Goal: Book appointment/travel/reservation

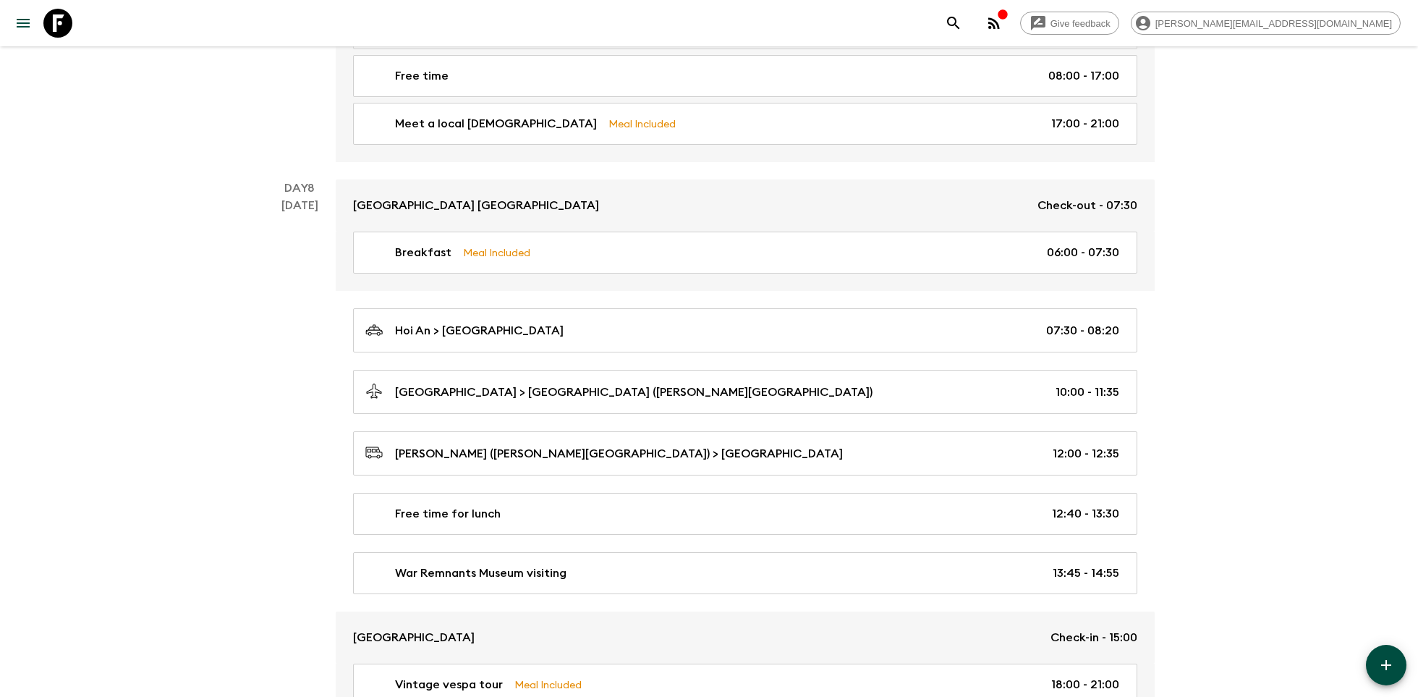
scroll to position [2957, 0]
click at [65, 27] on icon at bounding box center [57, 23] width 29 height 29
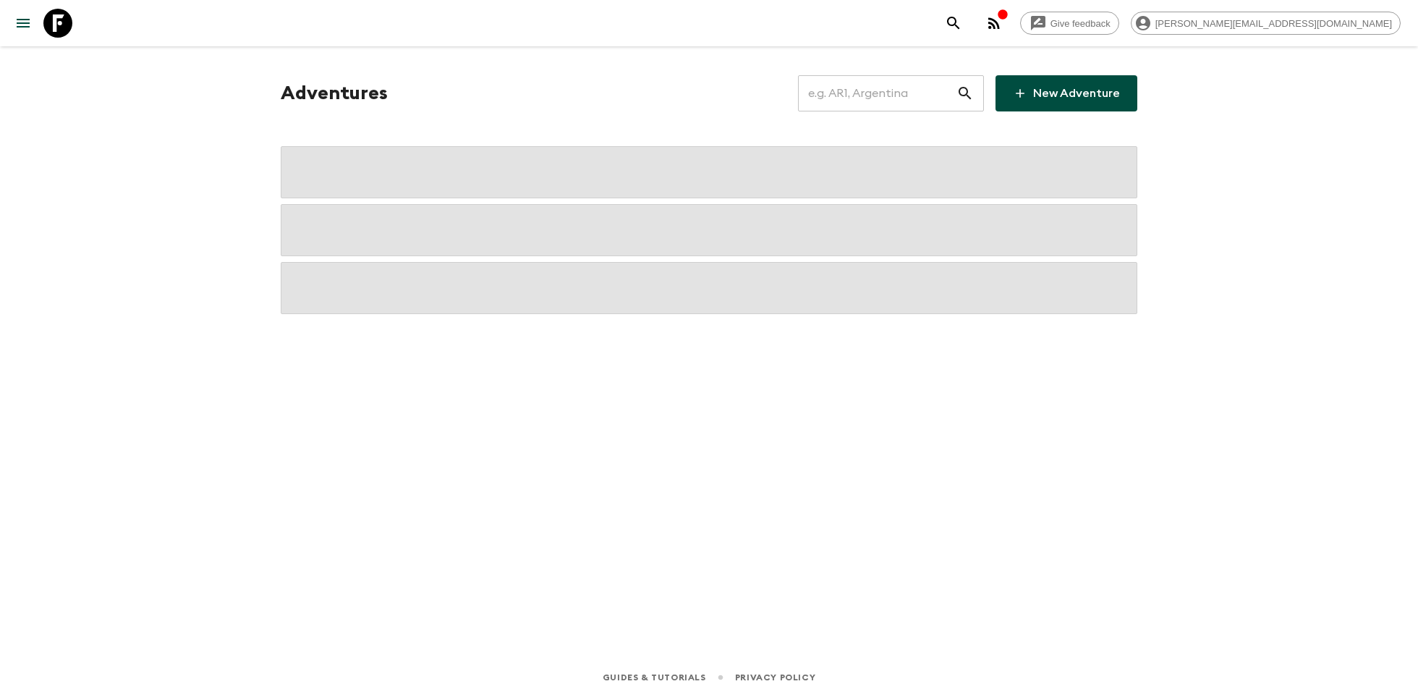
click at [857, 97] on input "text" at bounding box center [877, 93] width 158 height 41
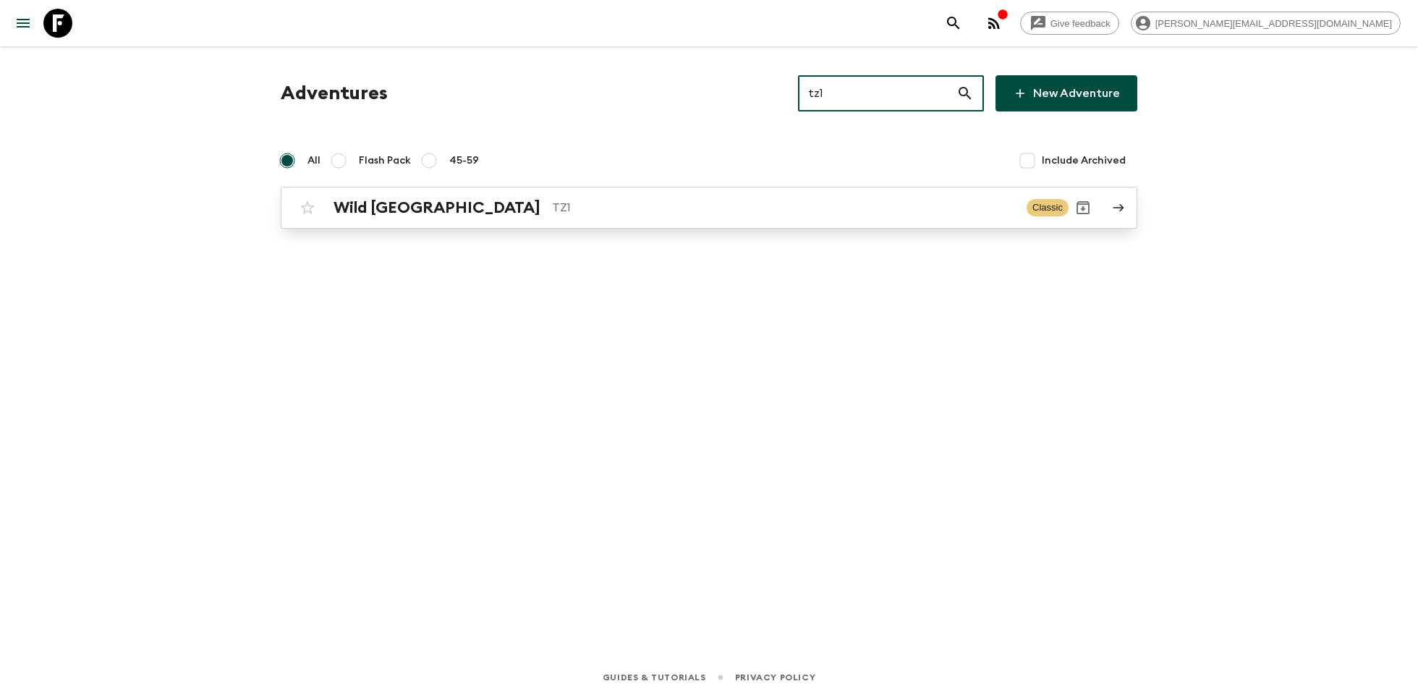
type input "tz1"
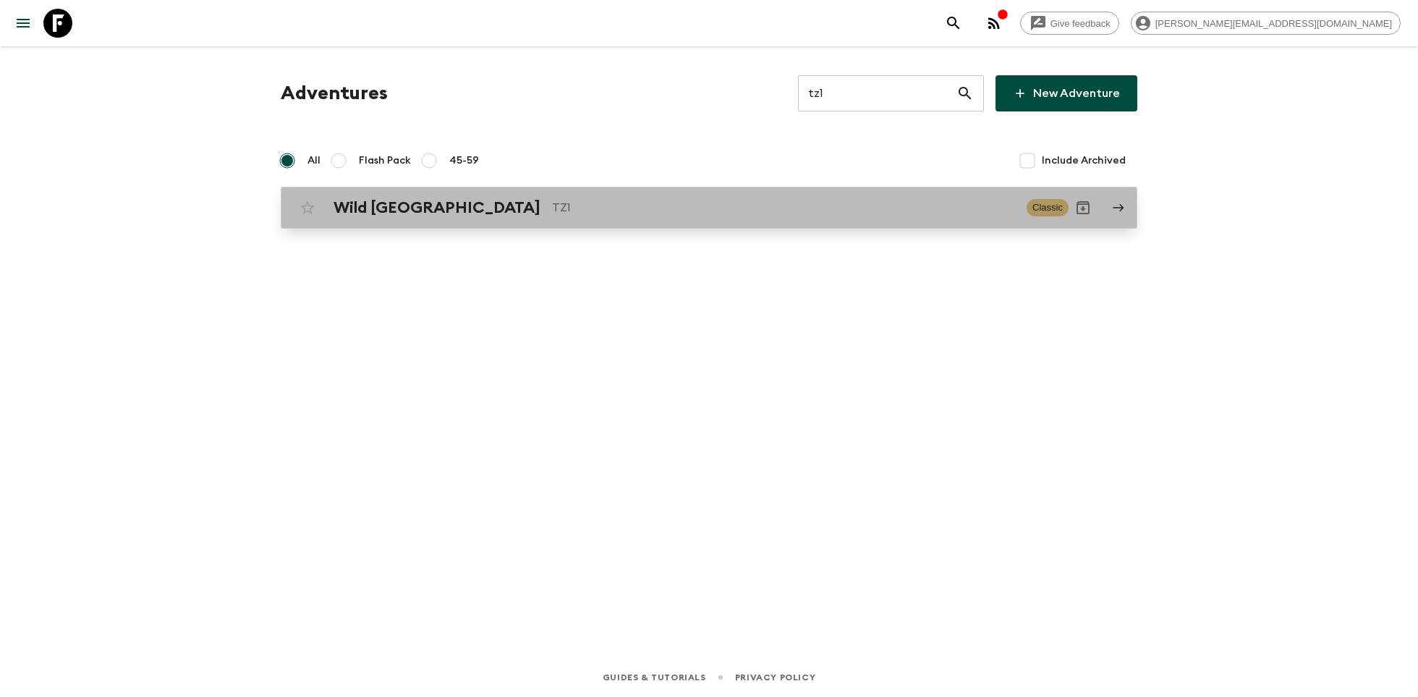
click at [687, 218] on div "Wild Tanzania TZ1 Classic" at bounding box center [680, 207] width 775 height 29
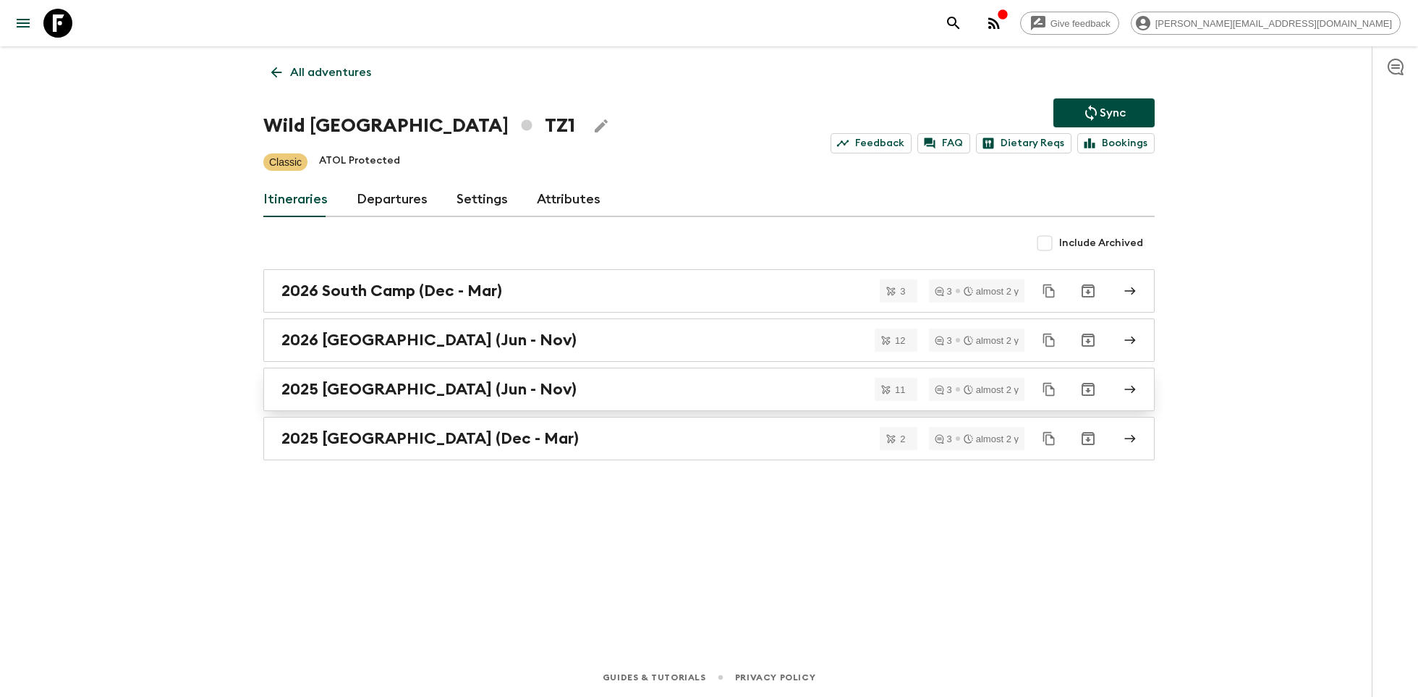
click at [496, 393] on h2 "2025 [GEOGRAPHIC_DATA] (Jun - Nov)" at bounding box center [428, 389] width 295 height 19
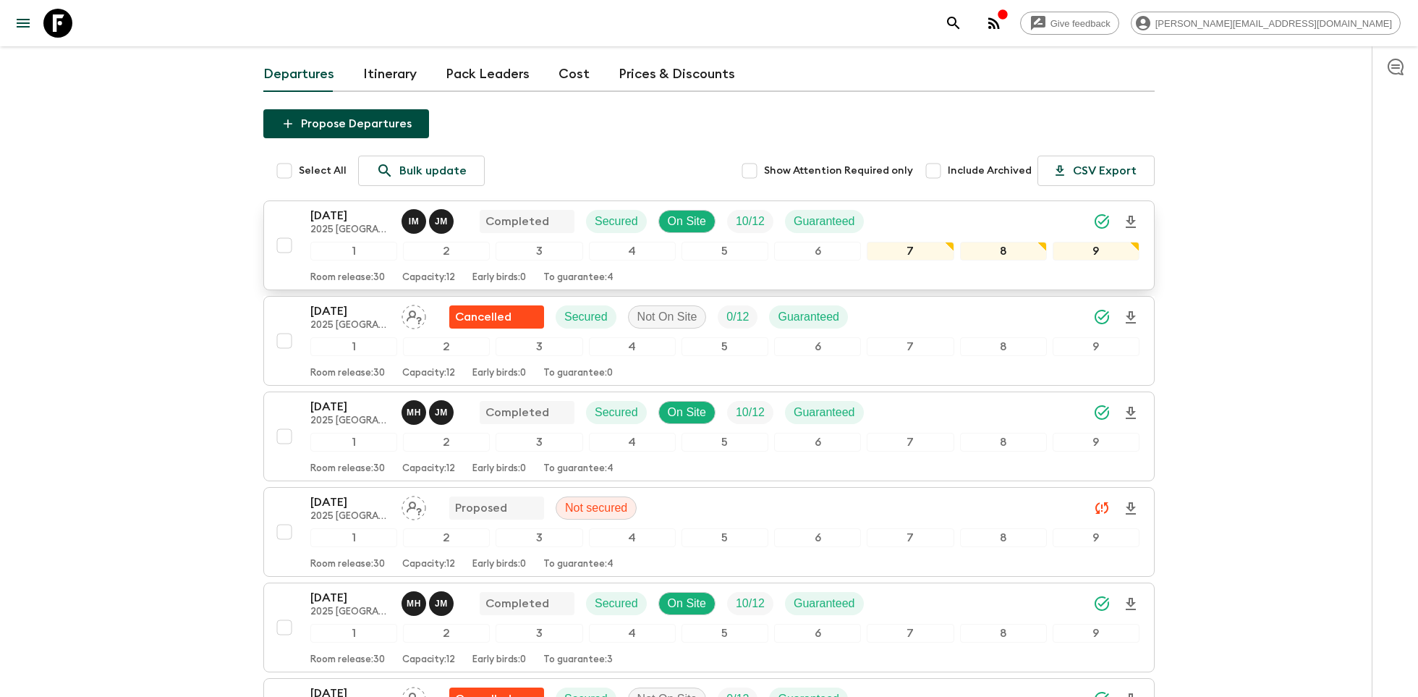
scroll to position [114, 0]
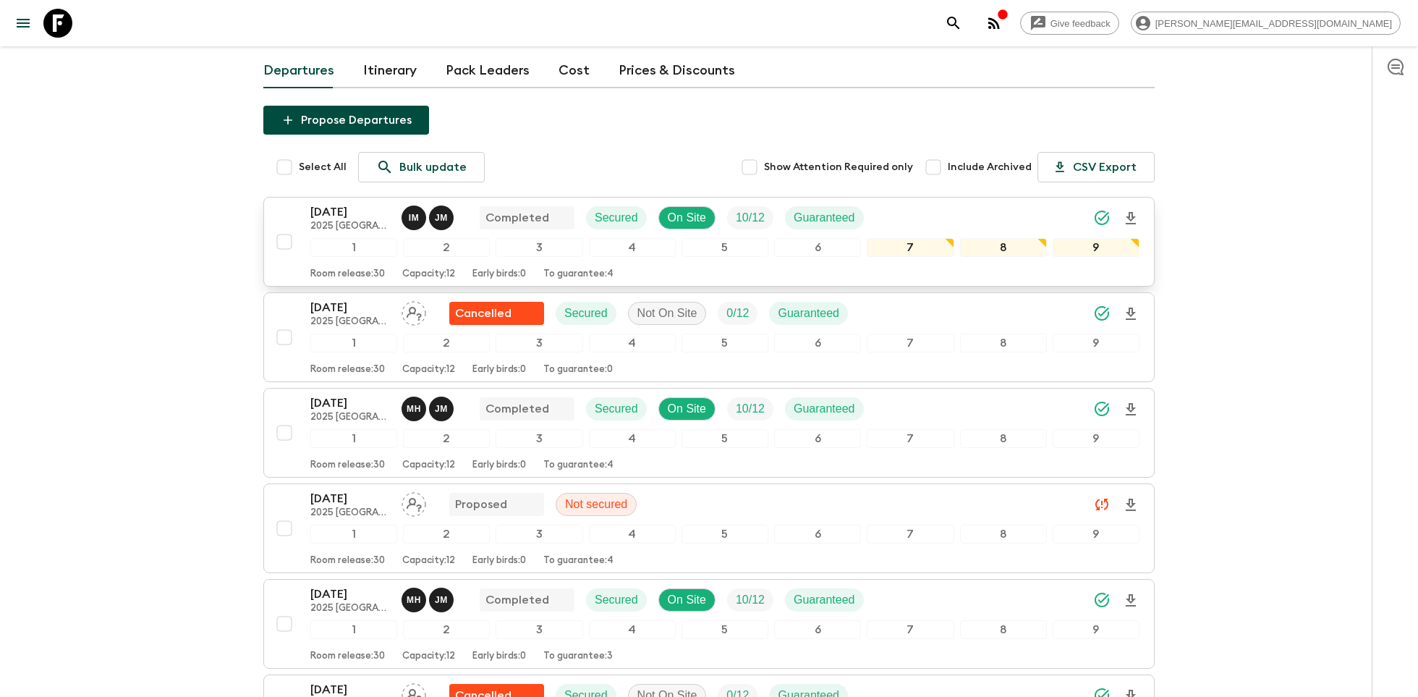
click at [290, 227] on input "checkbox" at bounding box center [284, 241] width 29 height 29
checkbox input "true"
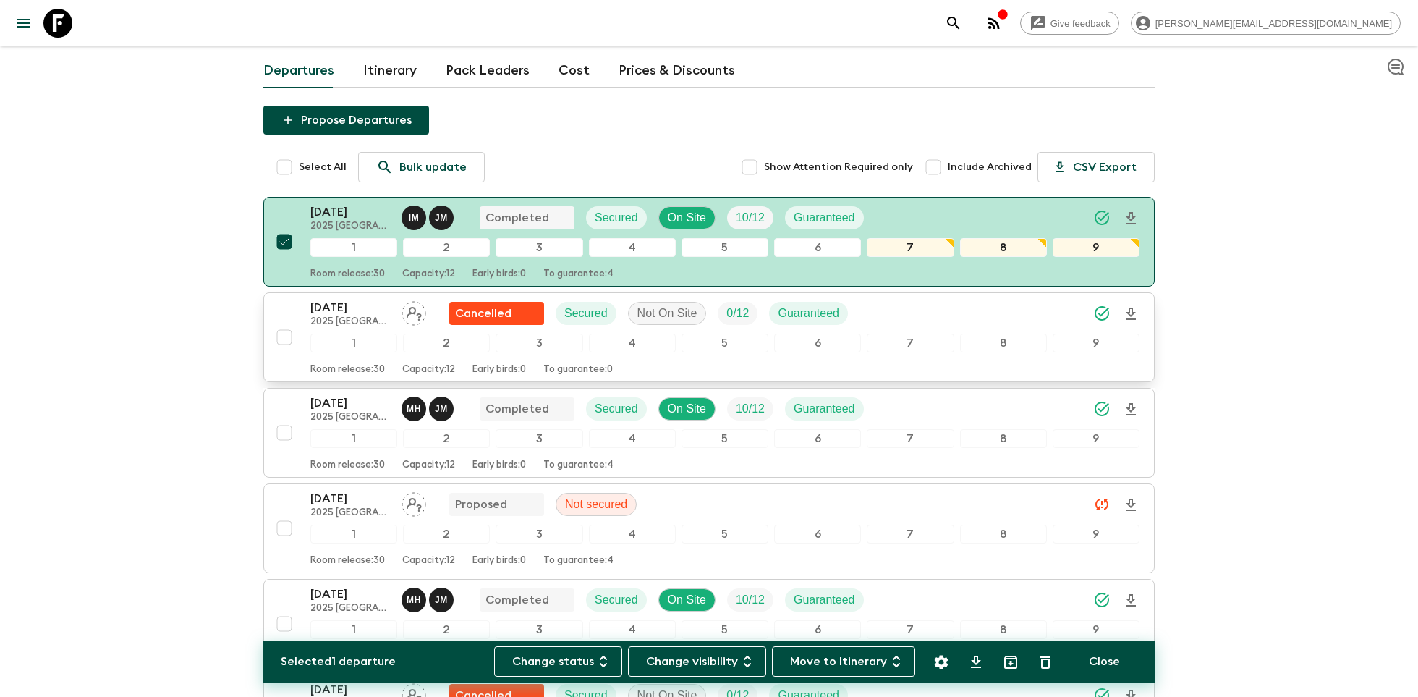
click at [289, 323] on input "checkbox" at bounding box center [284, 337] width 29 height 29
checkbox input "true"
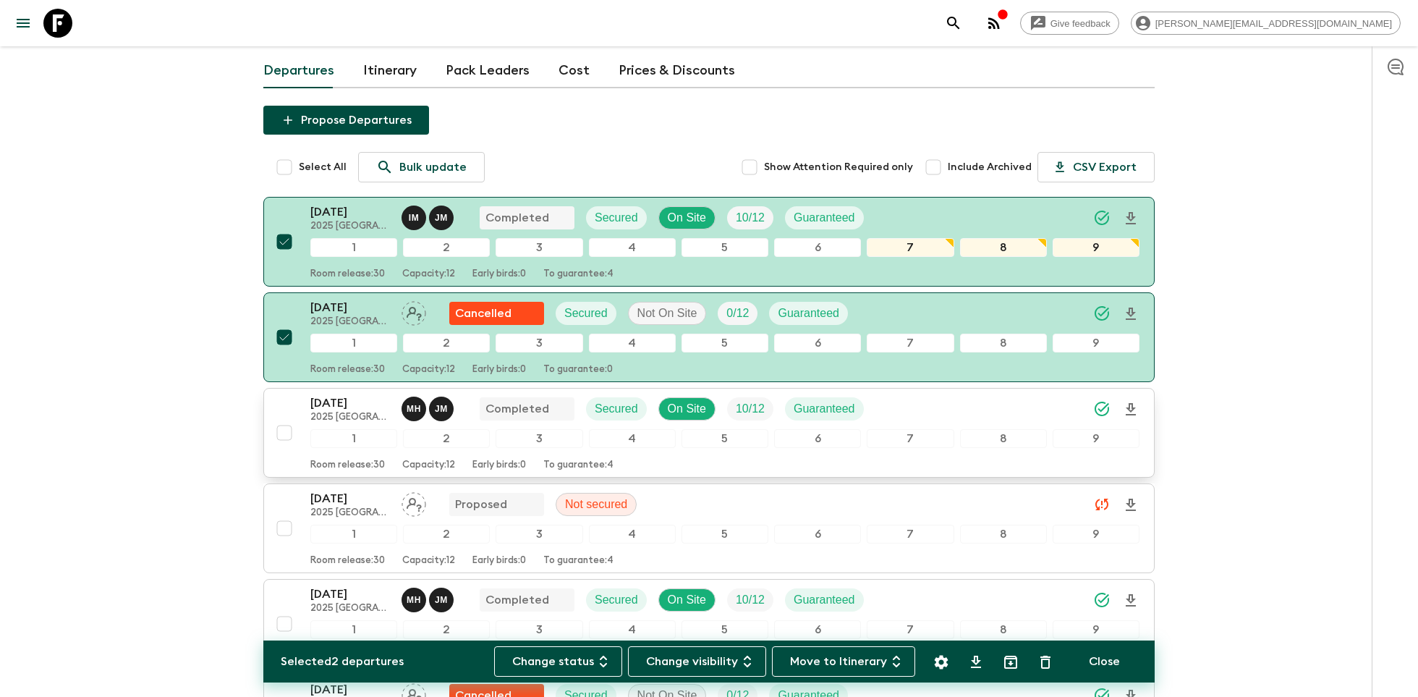
click at [288, 418] on input "checkbox" at bounding box center [284, 432] width 29 height 29
checkbox input "true"
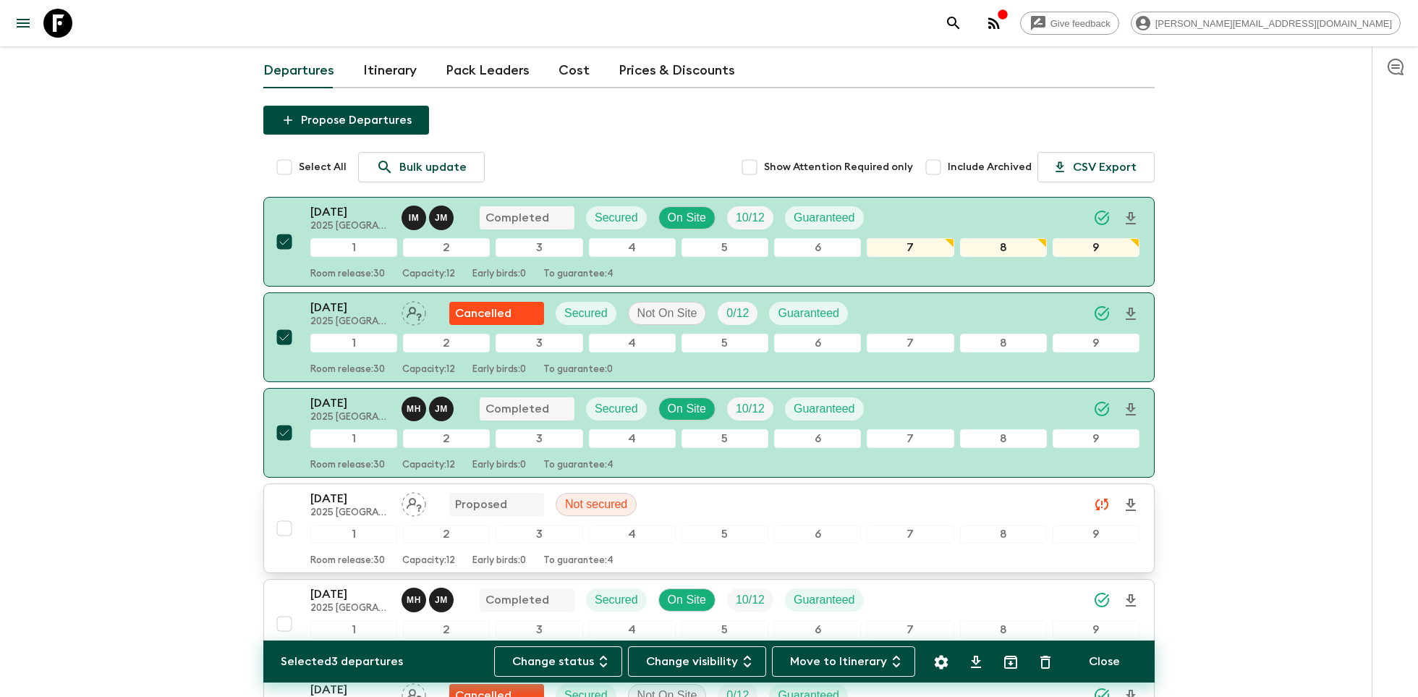
click at [278, 514] on input "checkbox" at bounding box center [284, 528] width 29 height 29
checkbox input "true"
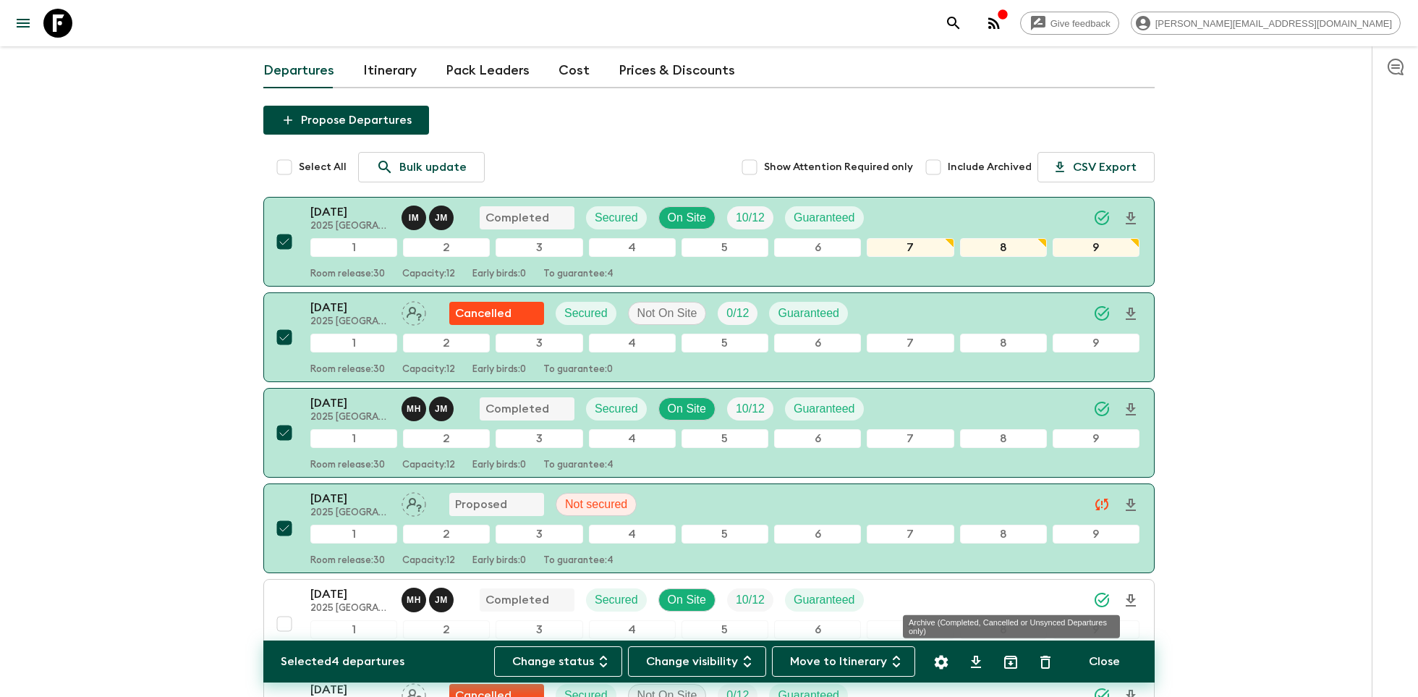
click at [1012, 666] on icon "Archive (Completed, Cancelled or Unsynced Departures only)" at bounding box center [1010, 661] width 17 height 17
checkbox input "false"
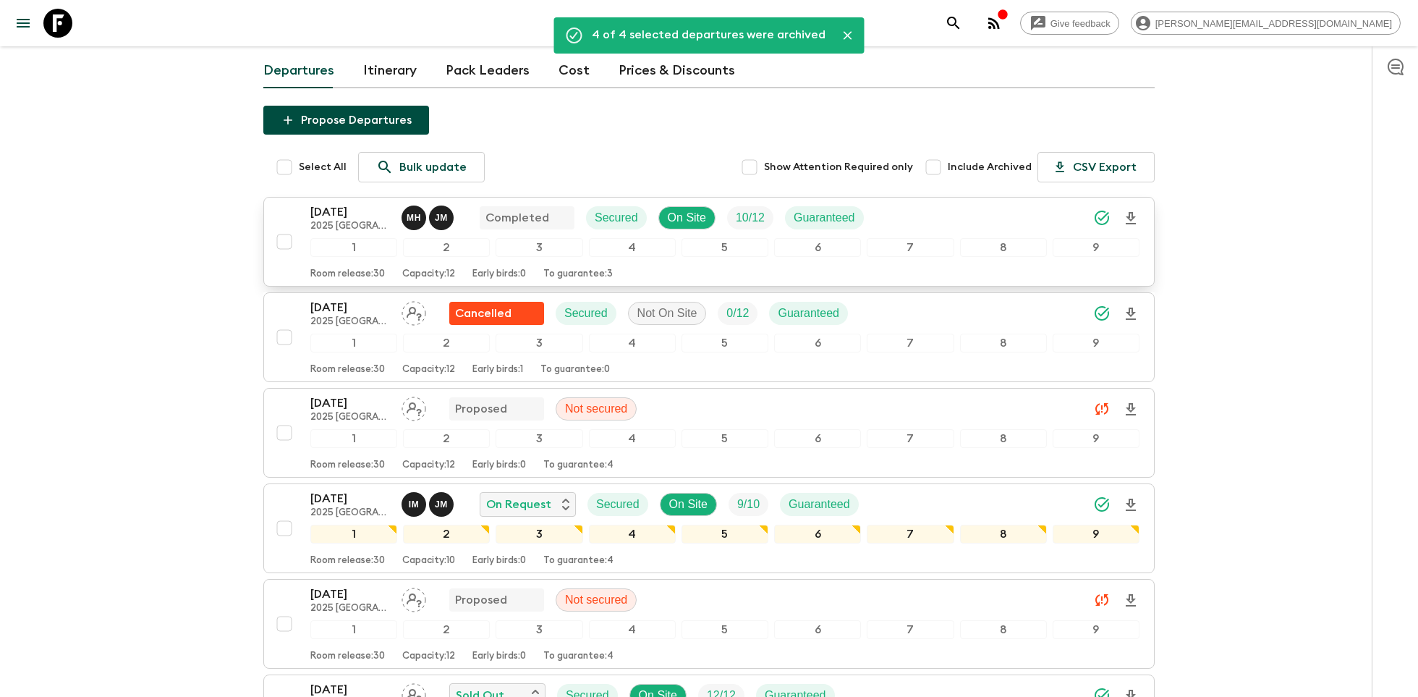
click at [336, 203] on p "[DATE]" at bounding box center [350, 211] width 80 height 17
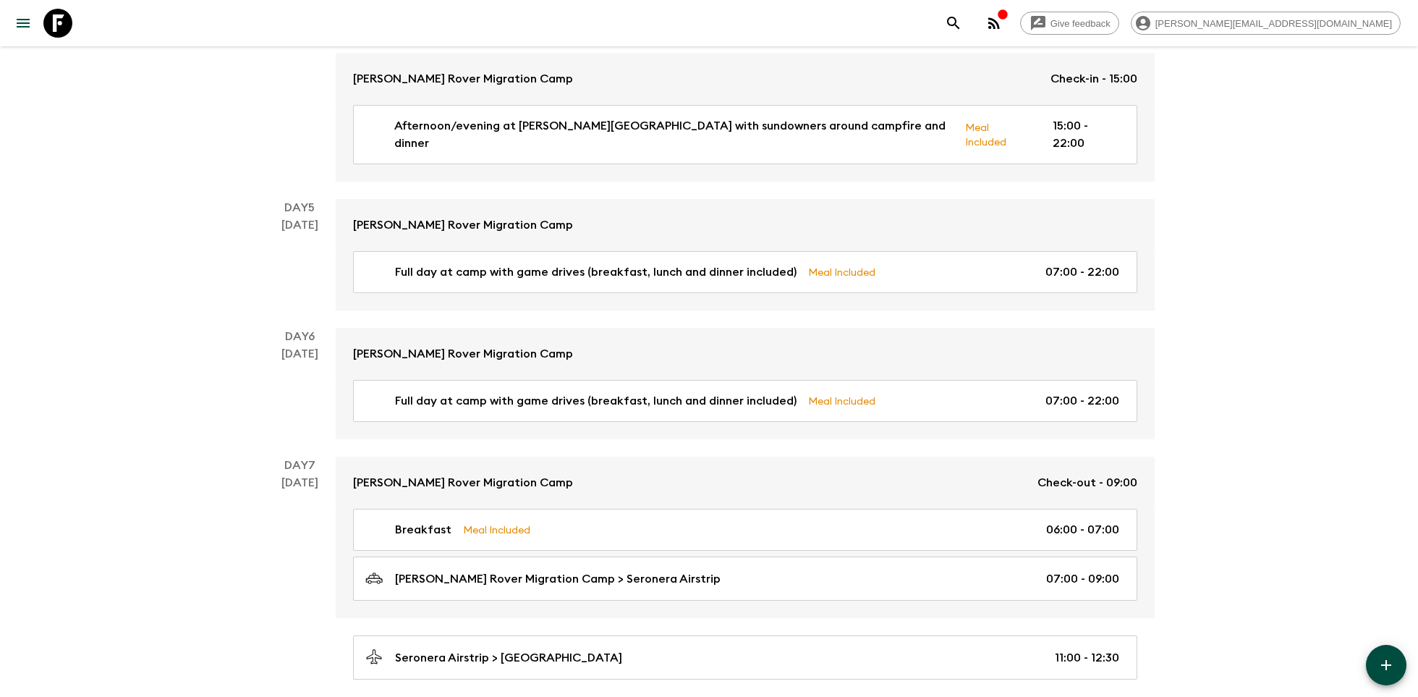
scroll to position [1981, 0]
